Goal: Task Accomplishment & Management: Manage account settings

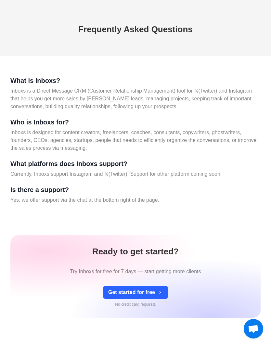
scroll to position [4208, 0]
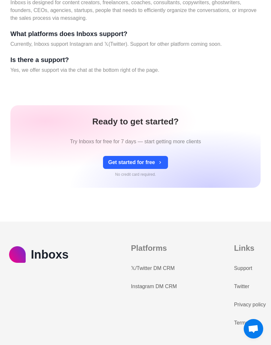
type textarea "*"
click at [148, 169] on button "Get started for free" at bounding box center [135, 162] width 65 height 13
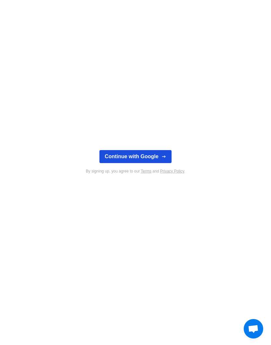
click at [162, 158] on icon "button" at bounding box center [163, 156] width 5 height 5
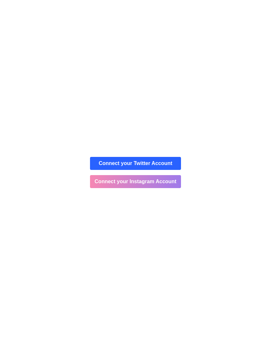
click at [143, 184] on button "Connect your Instagram Account" at bounding box center [135, 181] width 91 height 13
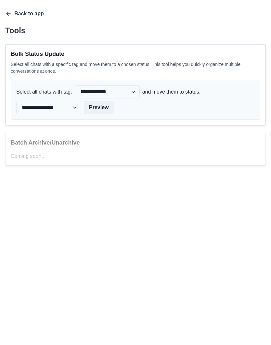
click at [5, 16] on icon "button" at bounding box center [8, 13] width 6 height 6
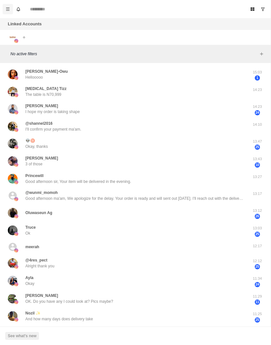
click at [5, 9] on button "Menu" at bounding box center [8, 9] width 10 height 10
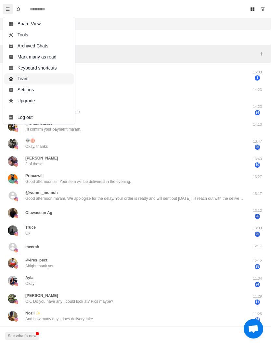
click at [19, 78] on button "Team" at bounding box center [39, 78] width 70 height 11
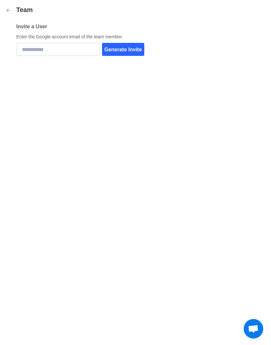
click at [29, 50] on input "email" at bounding box center [57, 49] width 83 height 13
type input "*"
type input "**********"
click at [123, 52] on button "Generate Invite" at bounding box center [123, 49] width 42 height 13
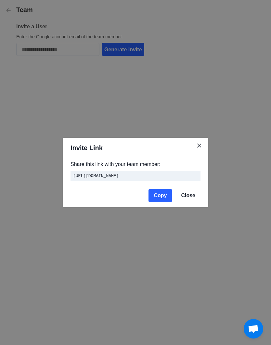
click at [166, 201] on button "Copy" at bounding box center [159, 195] width 23 height 13
